Goal: Navigation & Orientation: Understand site structure

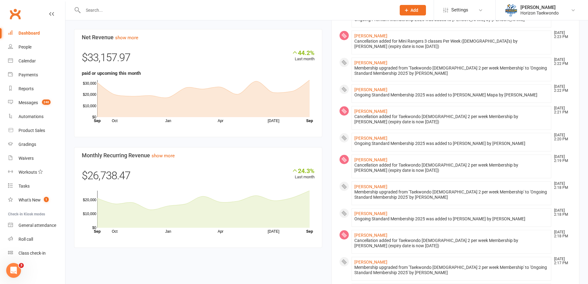
scroll to position [463, 0]
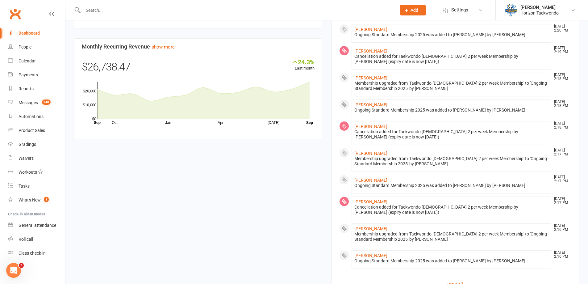
click at [183, 191] on div "Members show more 6.9% Last 30 Days Active / Suspended Members May Jun [DATE] A…" at bounding box center [326, 10] width 515 height 566
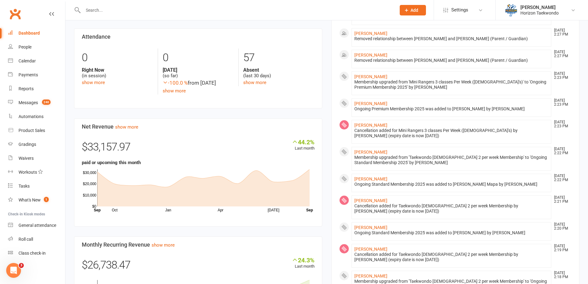
scroll to position [124, 0]
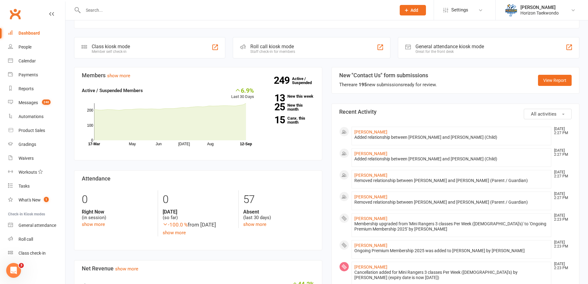
click at [35, 33] on div "Dashboard" at bounding box center [29, 33] width 21 height 5
click at [24, 45] on div "People" at bounding box center [25, 46] width 13 height 5
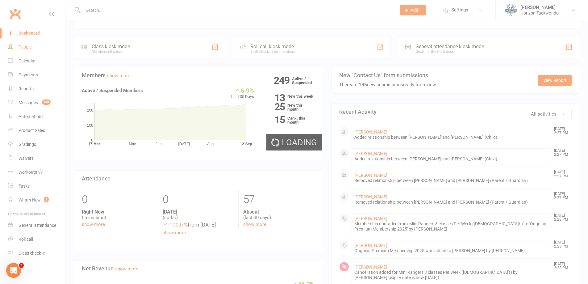
select select "100"
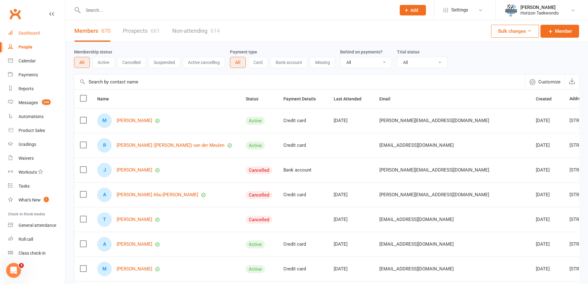
click at [18, 31] on link "Dashboard" at bounding box center [36, 33] width 57 height 14
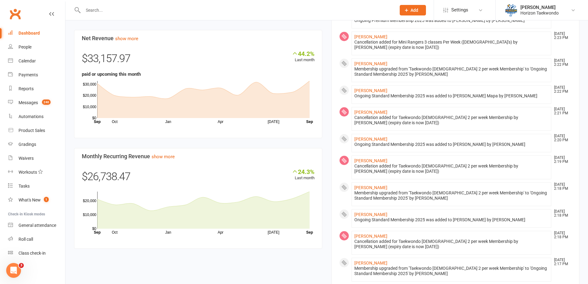
scroll to position [309, 0]
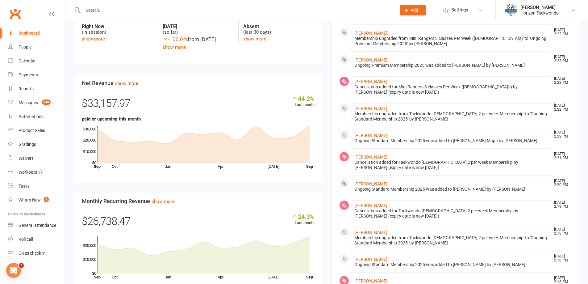
click at [128, 86] on link "show more" at bounding box center [126, 84] width 23 height 6
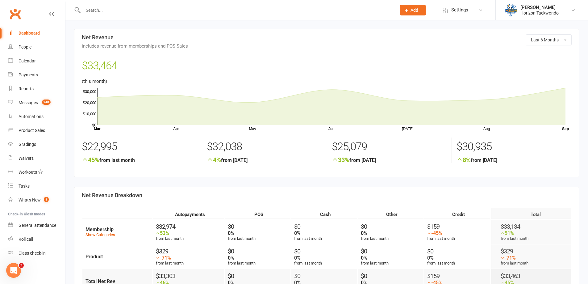
click at [36, 34] on div "Dashboard" at bounding box center [29, 33] width 21 height 5
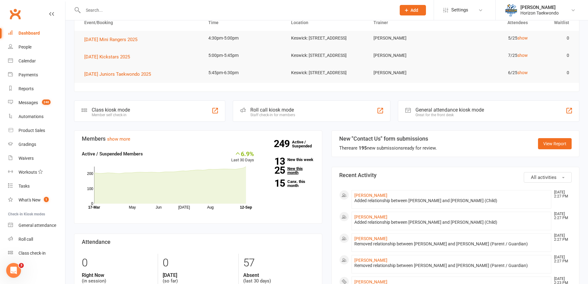
scroll to position [62, 0]
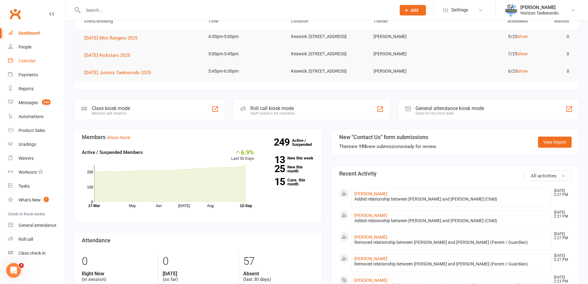
click at [35, 63] on div "Calendar" at bounding box center [27, 60] width 17 height 5
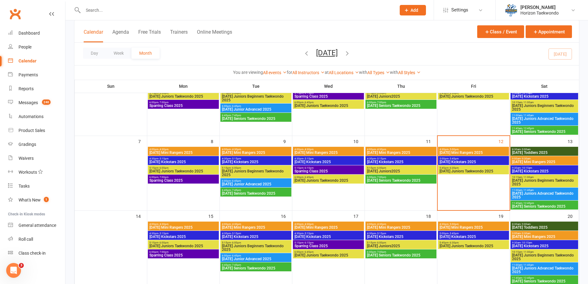
scroll to position [93, 0]
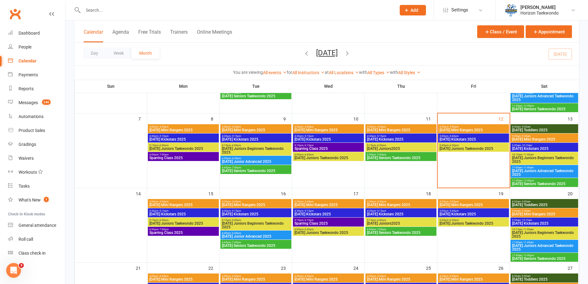
click at [546, 135] on span "9:00am - 9:30am" at bounding box center [544, 136] width 65 height 3
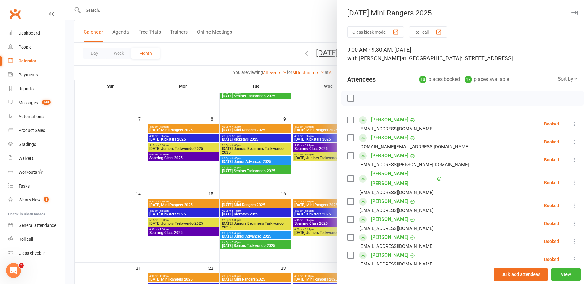
scroll to position [185, 0]
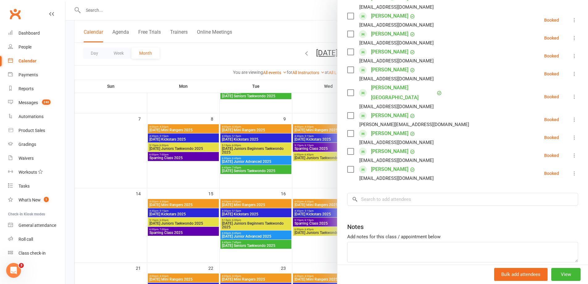
click at [315, 115] on div at bounding box center [326, 142] width 523 height 284
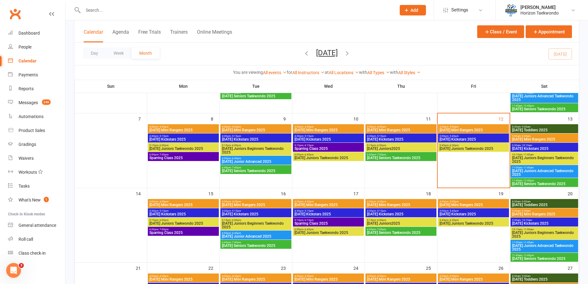
click at [539, 146] on span "9:30am - 10:15am" at bounding box center [544, 145] width 65 height 3
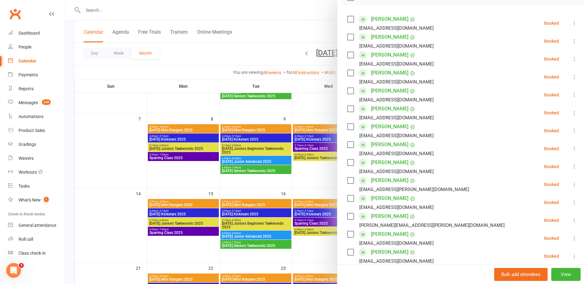
scroll to position [154, 0]
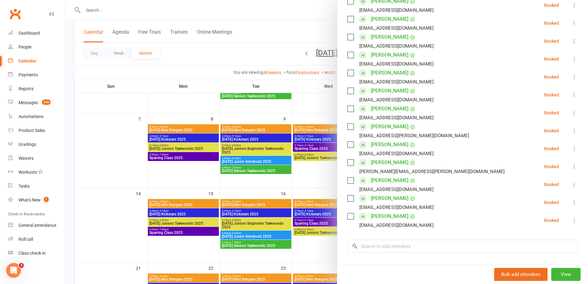
drag, startPoint x: 322, startPoint y: 105, endPoint x: 326, endPoint y: 105, distance: 3.7
click at [322, 105] on div at bounding box center [326, 142] width 523 height 284
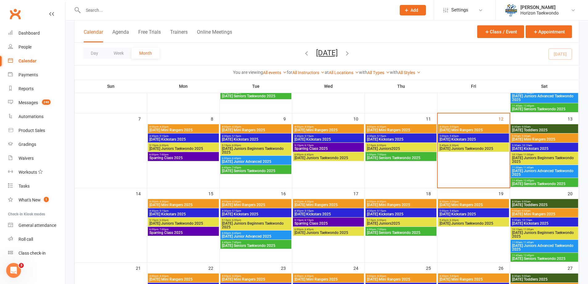
click at [537, 160] on span "[DATE] Juniors Beginners Taekwondo 2025" at bounding box center [544, 159] width 65 height 7
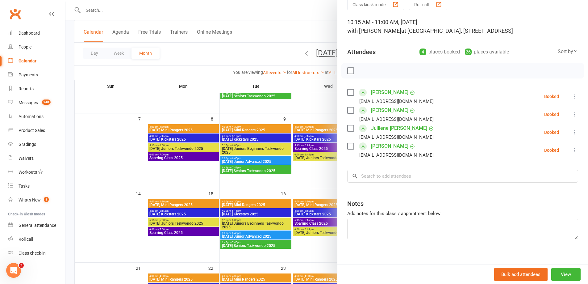
scroll to position [33, 0]
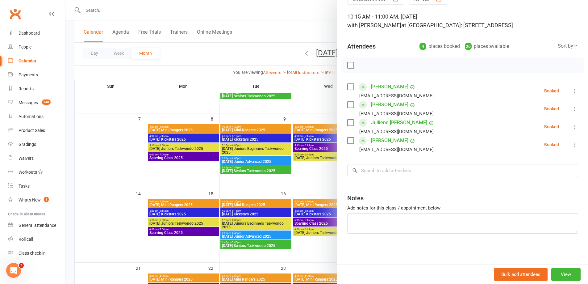
click at [313, 108] on div at bounding box center [326, 142] width 523 height 284
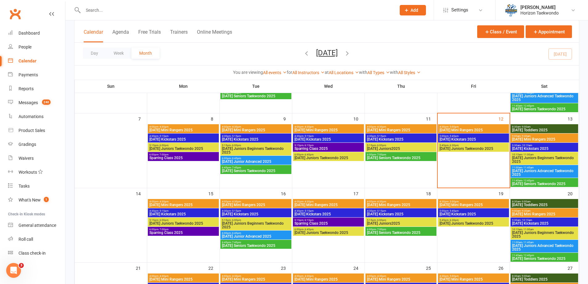
click at [532, 172] on span "[DATE] Juniors Advanced Taekwondo 2025" at bounding box center [544, 172] width 65 height 7
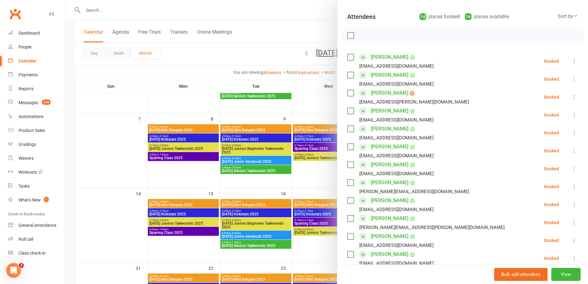
scroll to position [154, 0]
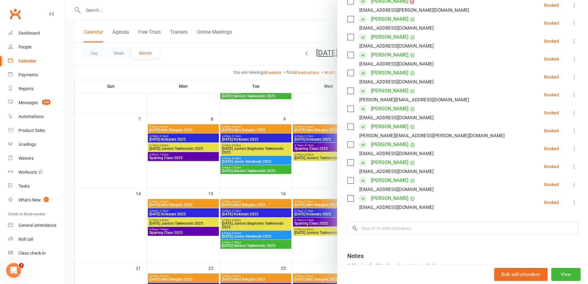
click at [329, 109] on div at bounding box center [326, 142] width 523 height 284
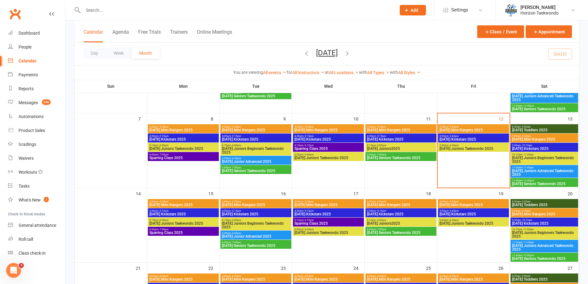
click at [523, 183] on span "[DATE] Seniors Taekwondo 2025" at bounding box center [544, 184] width 65 height 4
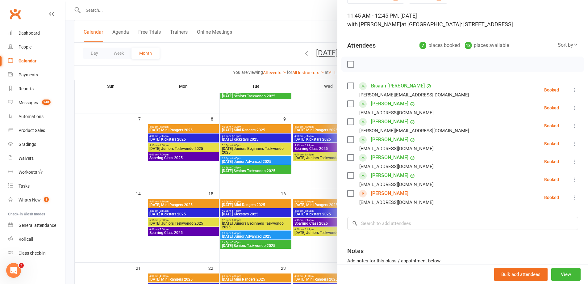
scroll to position [87, 0]
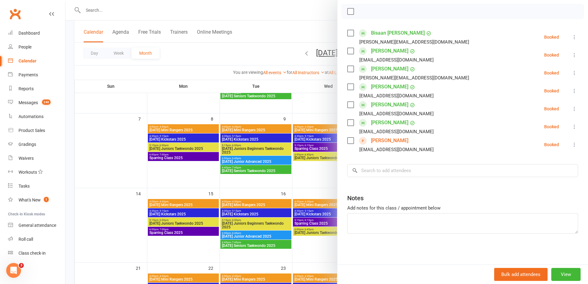
click at [323, 109] on div at bounding box center [326, 142] width 523 height 284
